Goal: Register for event/course

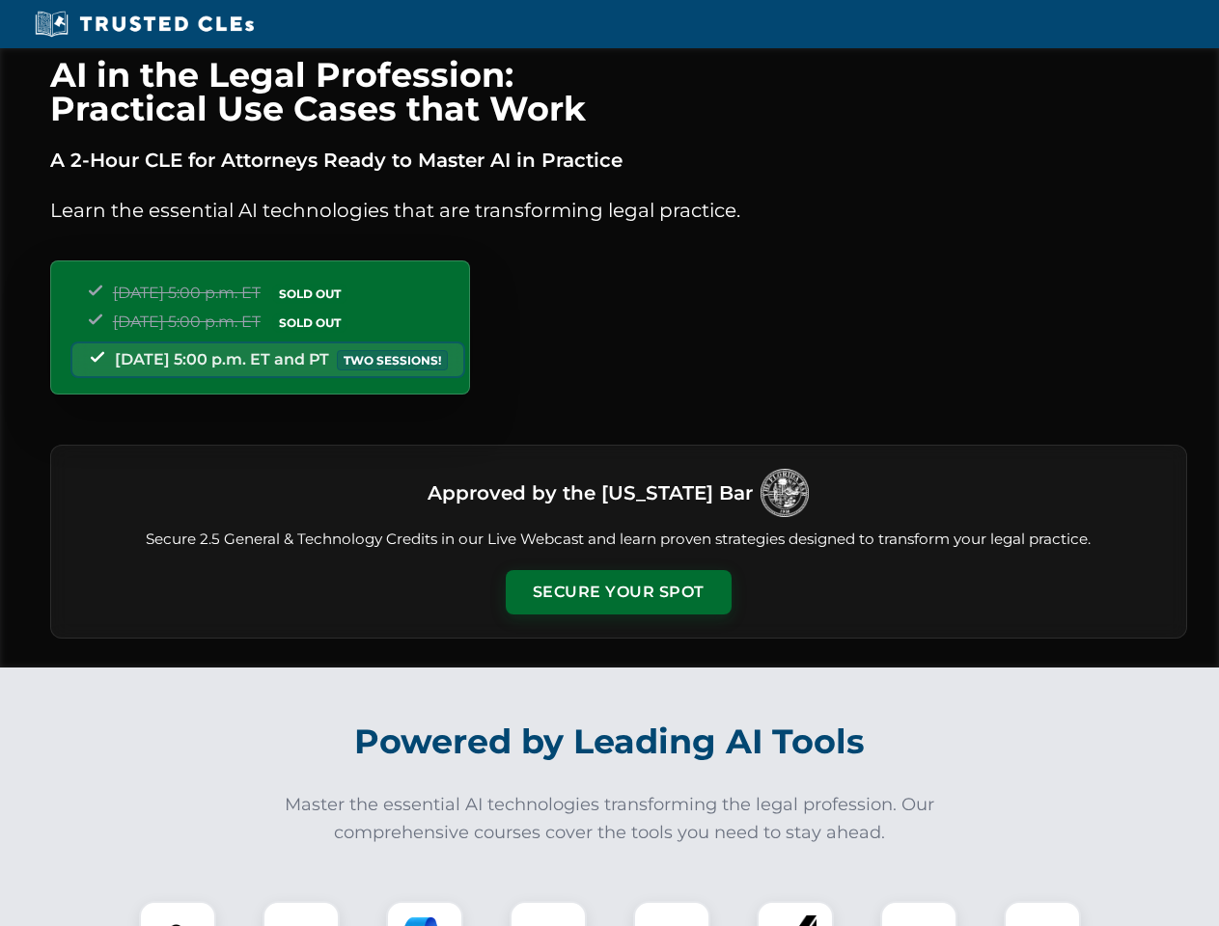
click at [618, 592] on button "Secure Your Spot" at bounding box center [619, 592] width 226 height 44
click at [178, 914] on img at bounding box center [178, 940] width 56 height 56
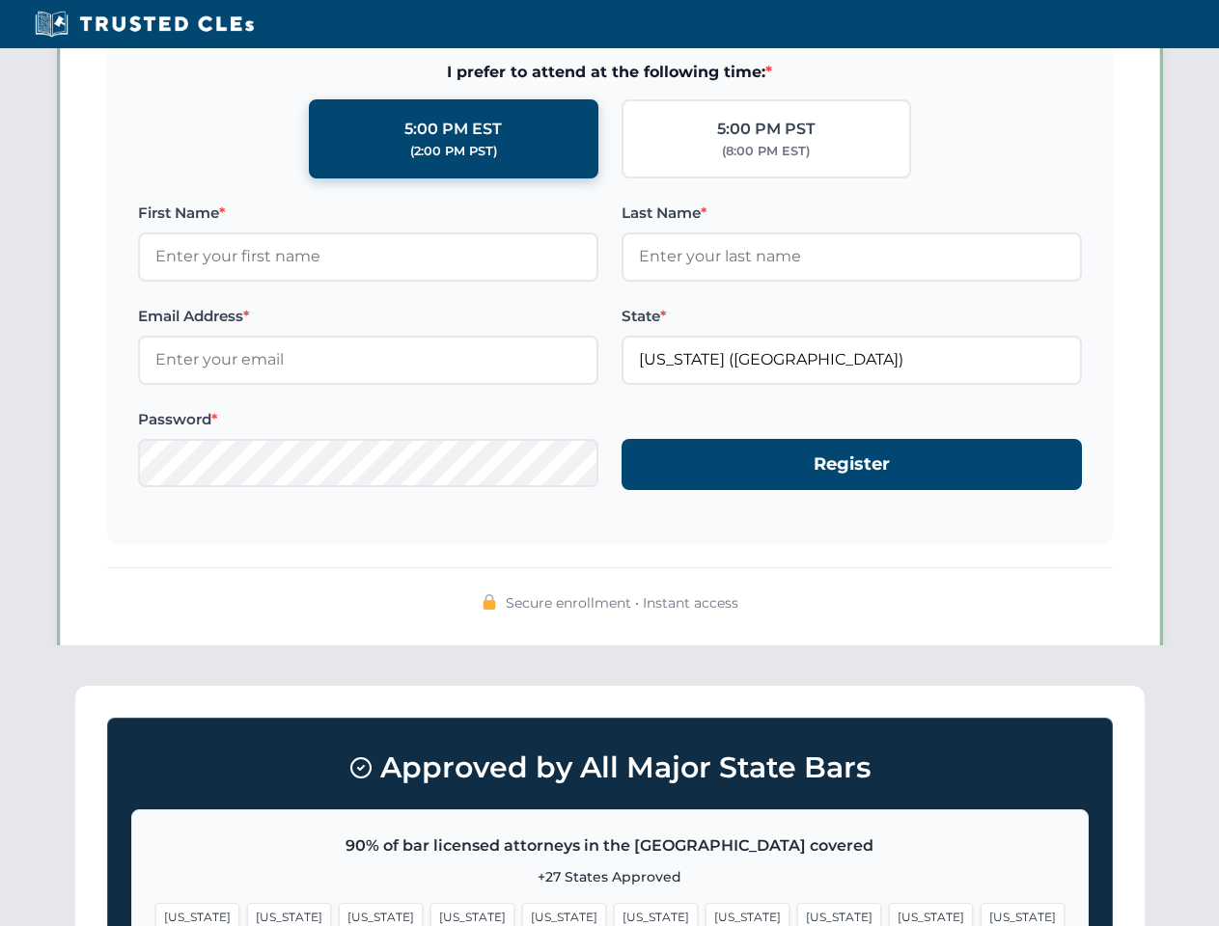
click at [705, 914] on span "[US_STATE]" at bounding box center [747, 917] width 84 height 28
click at [889, 914] on span "[US_STATE]" at bounding box center [931, 917] width 84 height 28
